Goal: Task Accomplishment & Management: Manage account settings

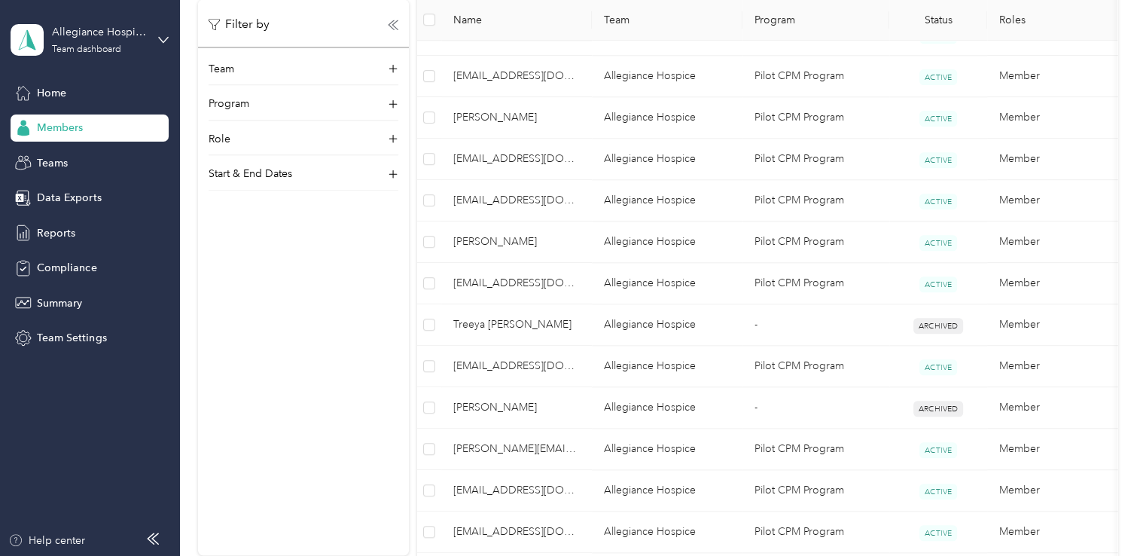
scroll to position [786, 0]
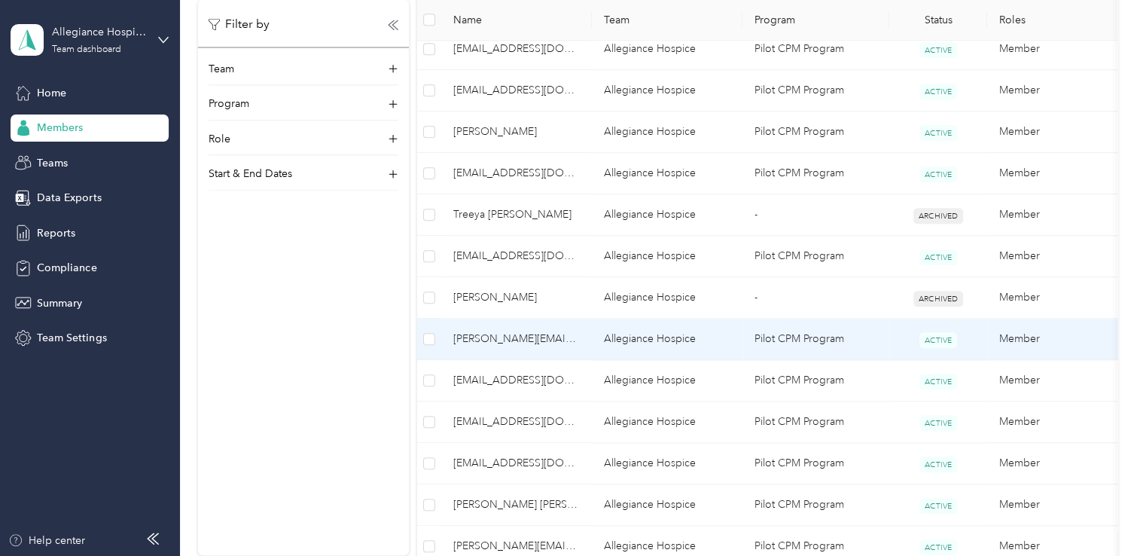
click at [546, 339] on span "[PERSON_NAME][EMAIL_ADDRESS][DOMAIN_NAME]" at bounding box center [516, 339] width 126 height 17
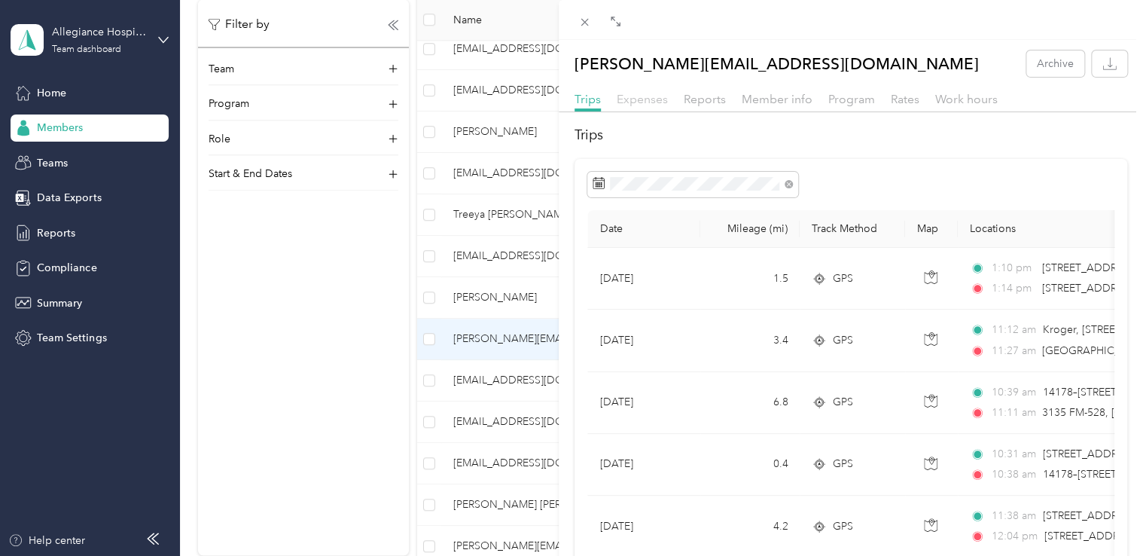
click at [635, 97] on span "Expenses" at bounding box center [642, 99] width 51 height 14
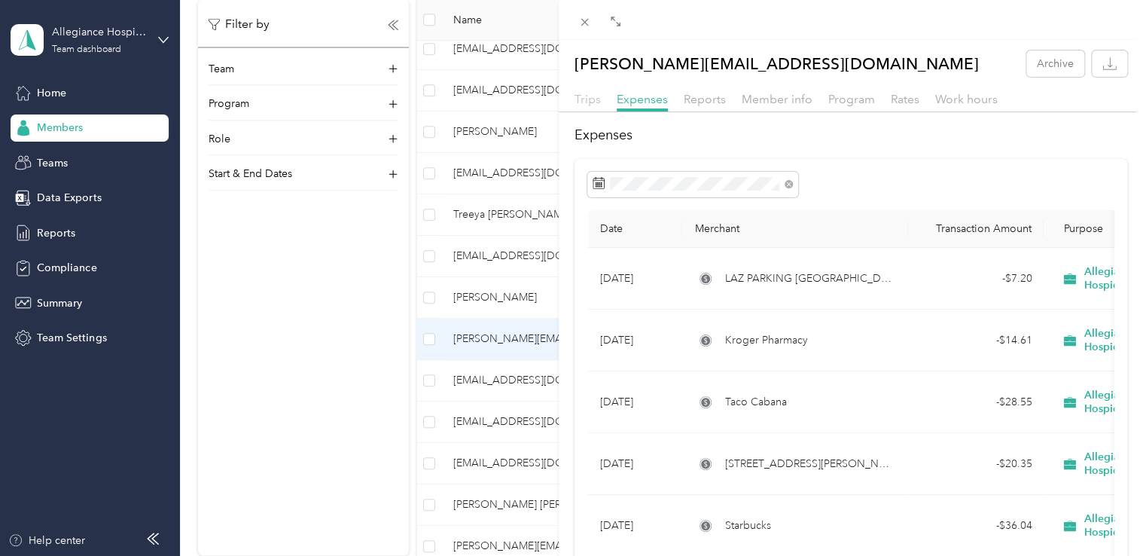
click at [590, 99] on span "Trips" at bounding box center [587, 99] width 26 height 14
